Goal: Task Accomplishment & Management: Manage account settings

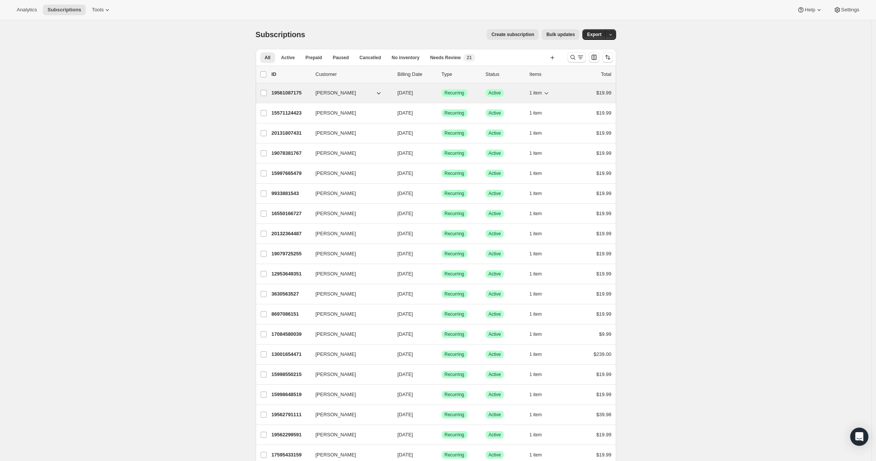
click at [287, 91] on p "19561087175" at bounding box center [291, 93] width 38 height 8
